Goal: Task Accomplishment & Management: Complete application form

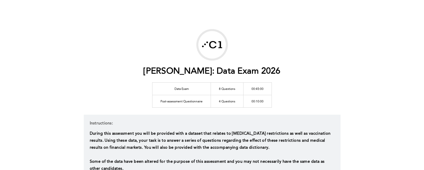
click at [347, 74] on div "[PERSON_NAME]: Data Exam 2026 Data Exam 8 Questions 00:45:00 Post-assessment Qu…" at bounding box center [212, 152] width 424 height 305
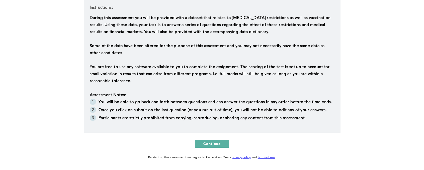
scroll to position [110, 0]
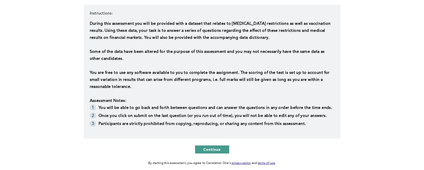
click at [208, 149] on span "Continue" at bounding box center [212, 149] width 18 height 5
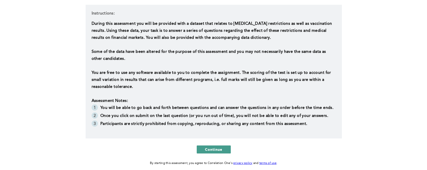
scroll to position [0, 0]
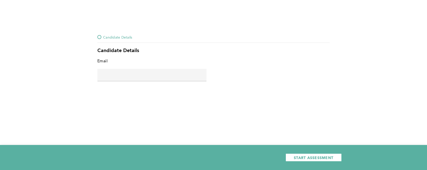
click at [161, 76] on input "text" at bounding box center [151, 75] width 109 height 12
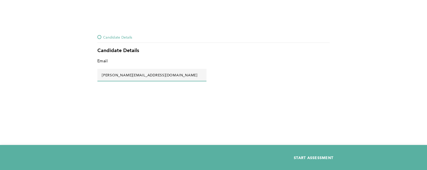
type input "[PERSON_NAME][EMAIL_ADDRESS][DOMAIN_NAME]"
click at [300, 156] on span "START ASSESSMENT" at bounding box center [314, 157] width 40 height 5
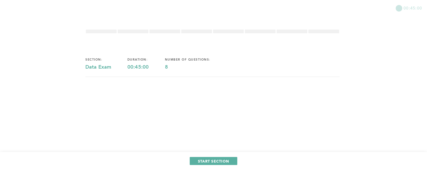
click at [269, 103] on div "section: Data Exam duration: 00:45:00 number of questions: 8" at bounding box center [212, 81] width 255 height 62
